Goal: Browse casually

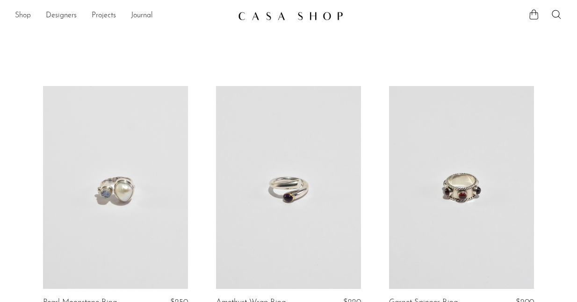
click at [27, 14] on link "Shop" at bounding box center [23, 16] width 16 height 12
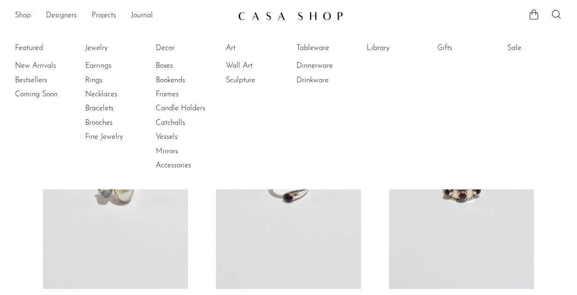
click at [26, 14] on link "Shop" at bounding box center [23, 16] width 16 height 12
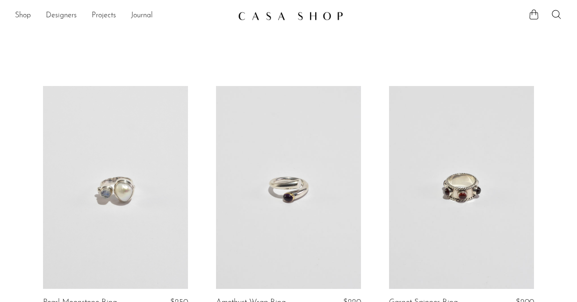
click at [279, 19] on img at bounding box center [290, 15] width 105 height 9
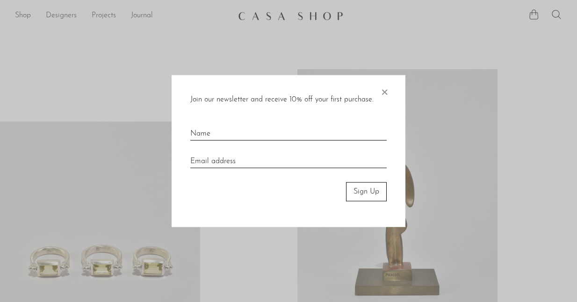
click at [24, 14] on div at bounding box center [288, 151] width 577 height 302
click at [384, 92] on span "×" at bounding box center [383, 90] width 9 height 30
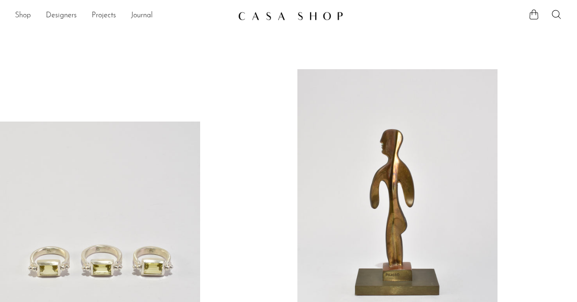
click at [24, 14] on link "Shop" at bounding box center [23, 16] width 16 height 12
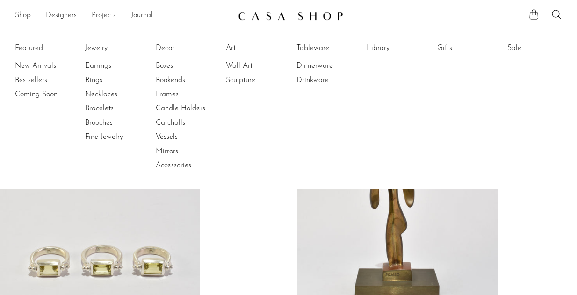
click at [33, 47] on li "Featured New Arrivals Bestsellers Coming Soon" at bounding box center [42, 107] width 55 height 136
click at [34, 64] on link "New Arrivals" at bounding box center [50, 66] width 70 height 10
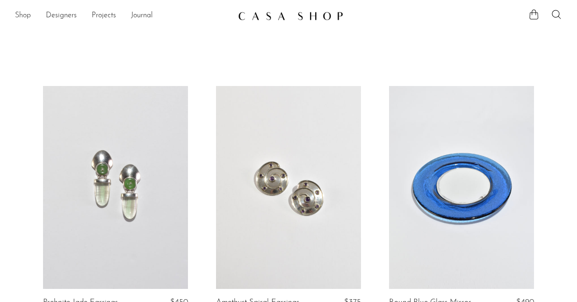
click at [28, 14] on link "Shop" at bounding box center [23, 16] width 16 height 12
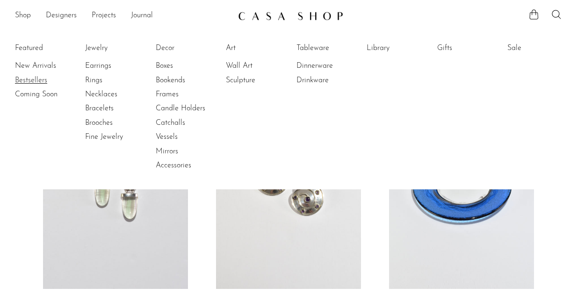
click at [39, 82] on link "Bestsellers" at bounding box center [50, 80] width 70 height 10
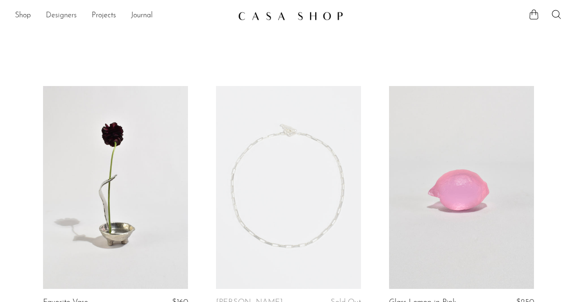
click at [68, 14] on link "Designers" at bounding box center [61, 16] width 31 height 12
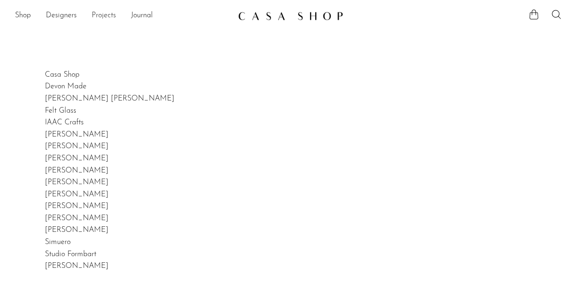
click at [104, 15] on link "Projects" at bounding box center [104, 16] width 24 height 12
